Goal: Task Accomplishment & Management: Complete application form

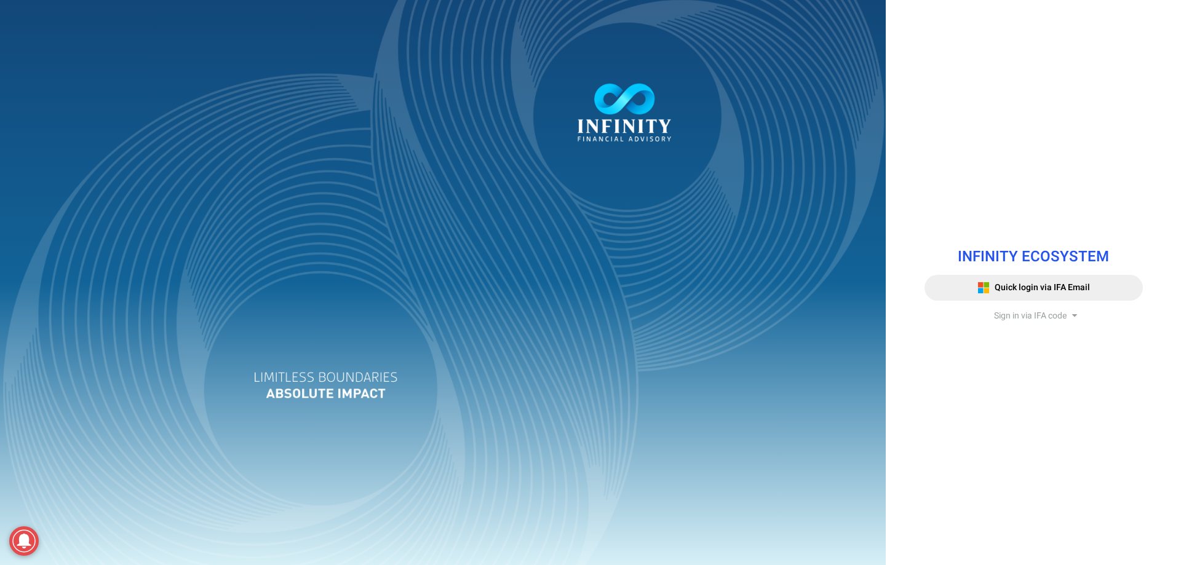
click at [1051, 311] on span "Sign in via IFA code" at bounding box center [1030, 315] width 73 height 13
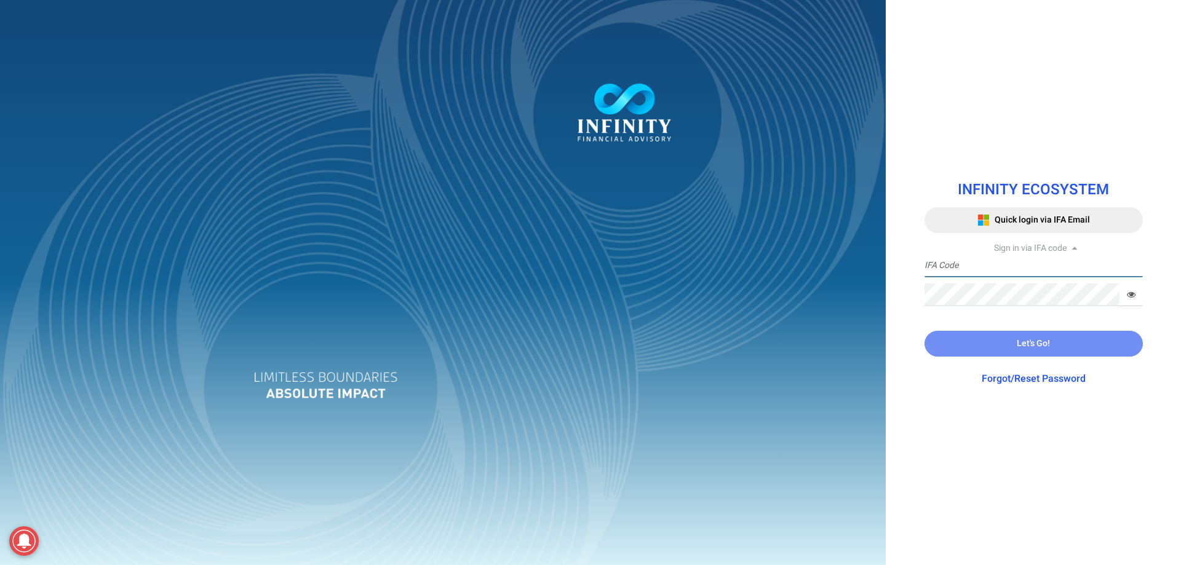
click at [963, 268] on input "text" at bounding box center [1034, 266] width 218 height 23
paste input "PRECEPT001"
type input "PRECEPT001"
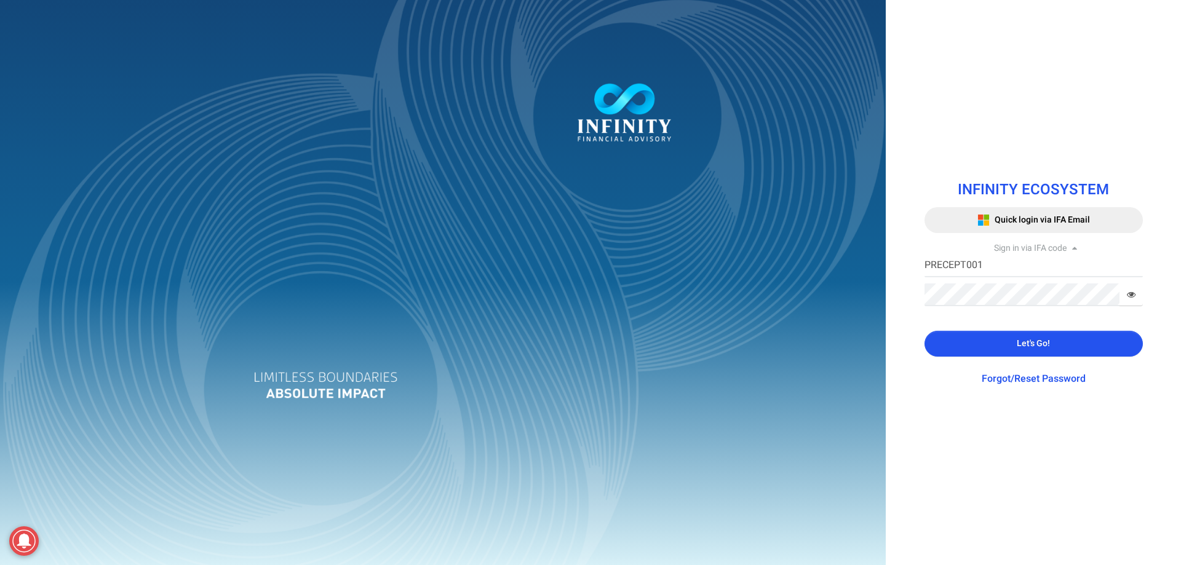
click at [1038, 351] on button "Let's Go!" at bounding box center [1034, 344] width 218 height 26
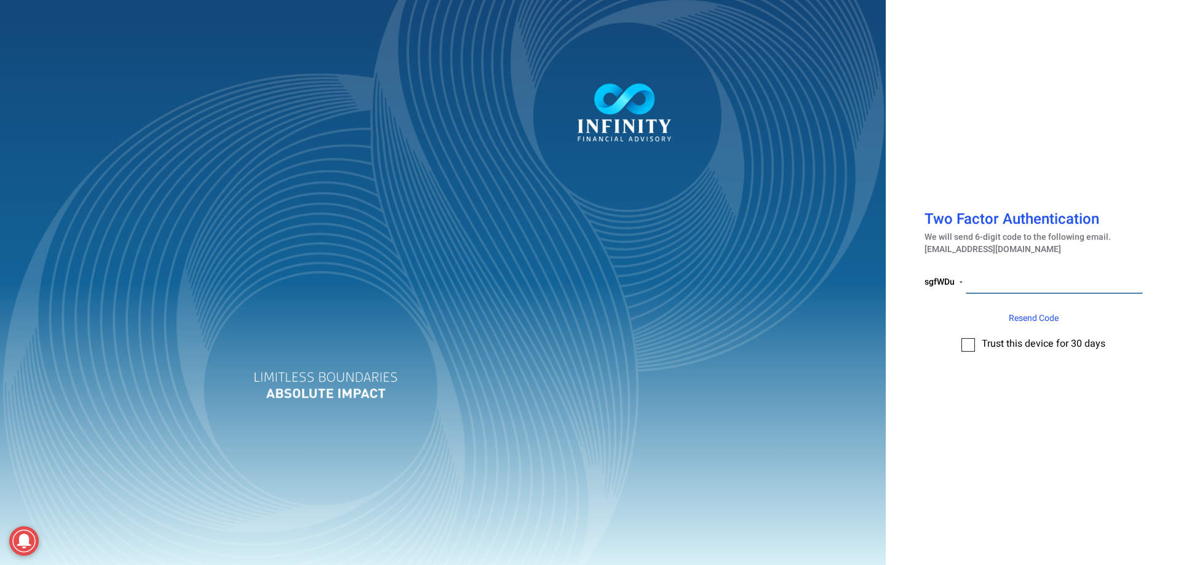
drag, startPoint x: 987, startPoint y: 282, endPoint x: 994, endPoint y: 282, distance: 7.4
click at [987, 282] on input "number" at bounding box center [1054, 282] width 177 height 23
drag, startPoint x: 993, startPoint y: 284, endPoint x: 974, endPoint y: 342, distance: 60.7
click at [970, 346] on label at bounding box center [969, 345] width 14 height 14
click at [968, 341] on input "checkbox" at bounding box center [968, 341] width 0 height 0
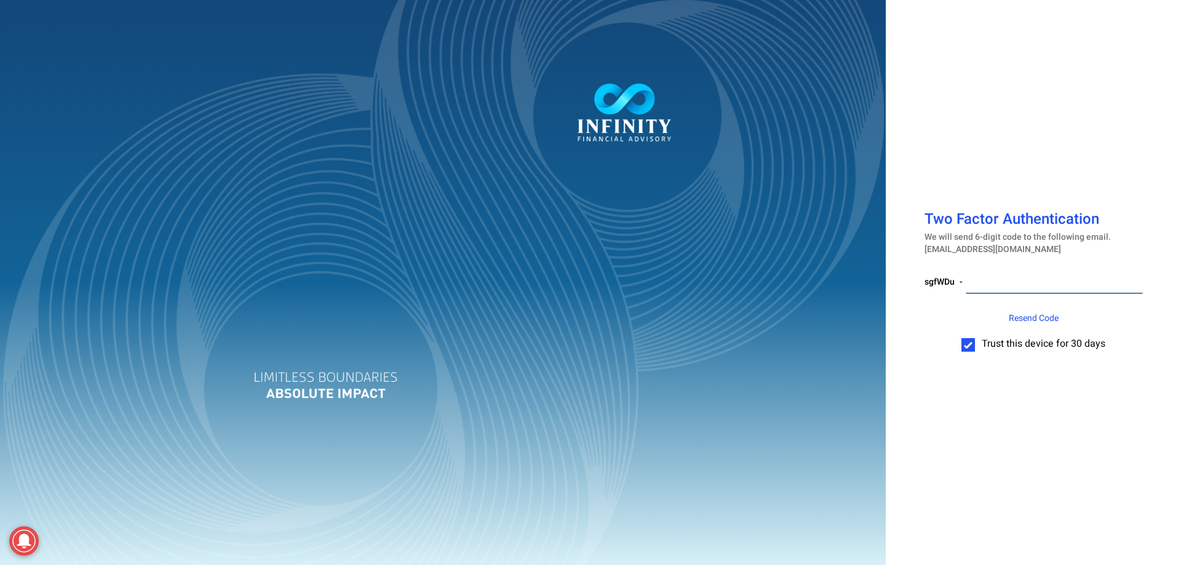
paste input "686724"
type input "686724"
